Goal: Find specific page/section: Find specific page/section

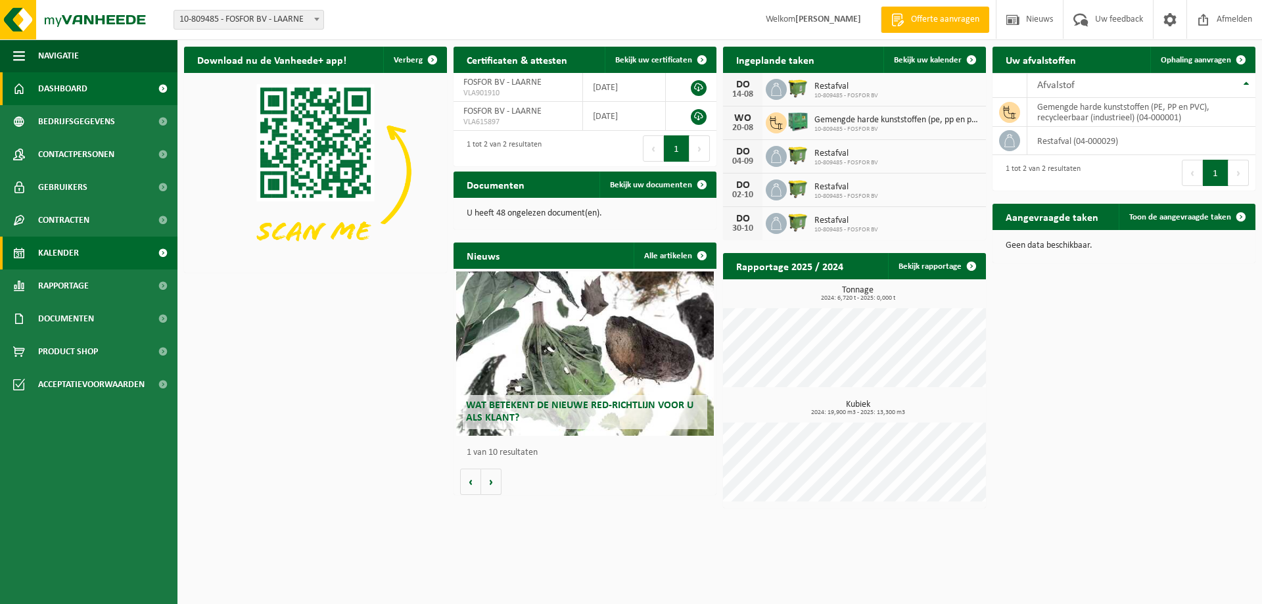
click at [58, 258] on span "Kalender" at bounding box center [58, 253] width 41 height 33
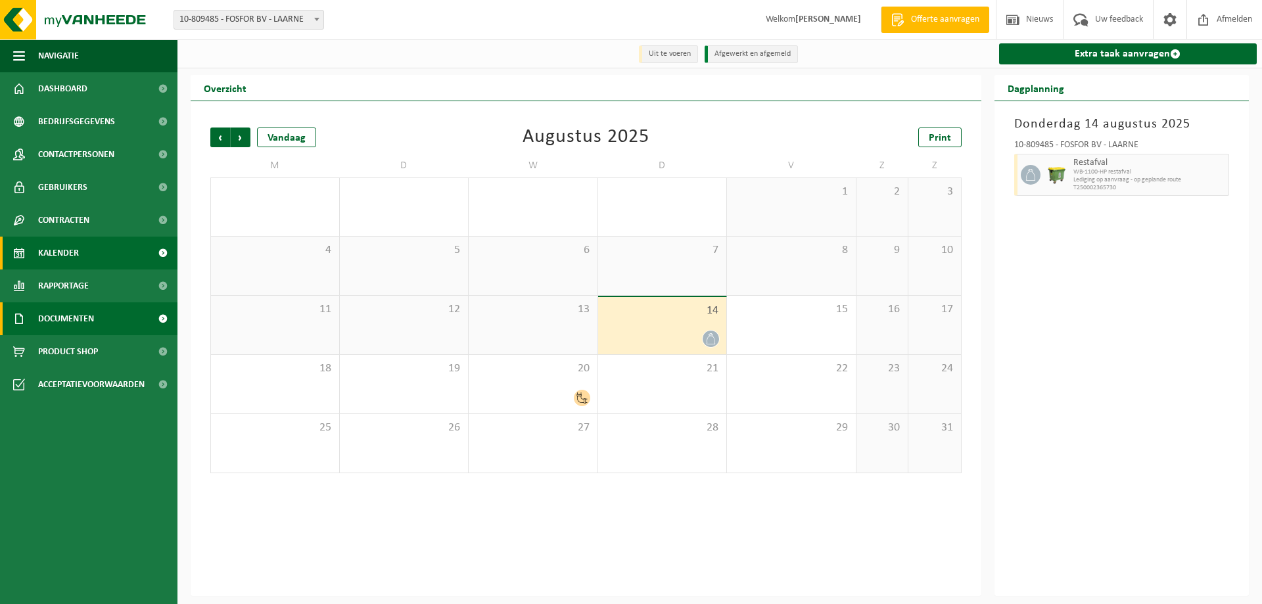
click at [75, 316] on span "Documenten" at bounding box center [66, 318] width 56 height 33
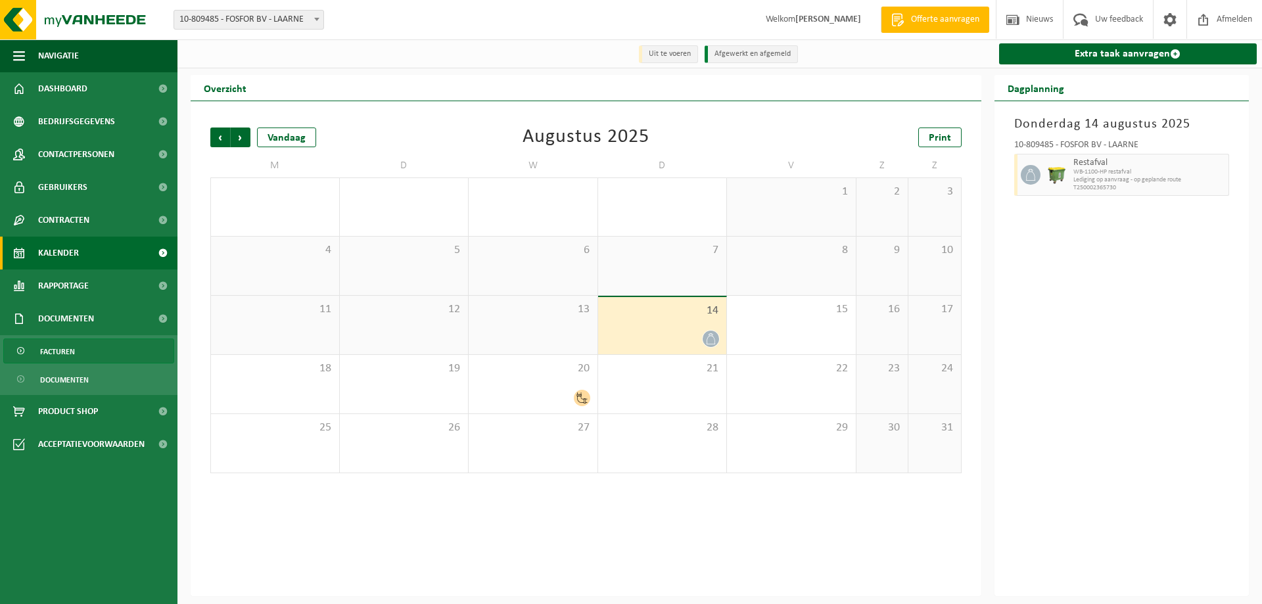
click at [82, 360] on link "Facturen" at bounding box center [88, 350] width 171 height 25
